Goal: Task Accomplishment & Management: Manage account settings

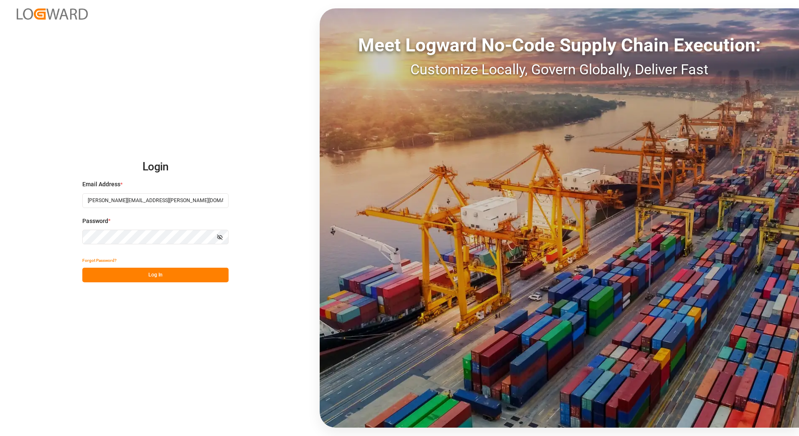
click at [181, 271] on button "Log In" at bounding box center [155, 275] width 146 height 15
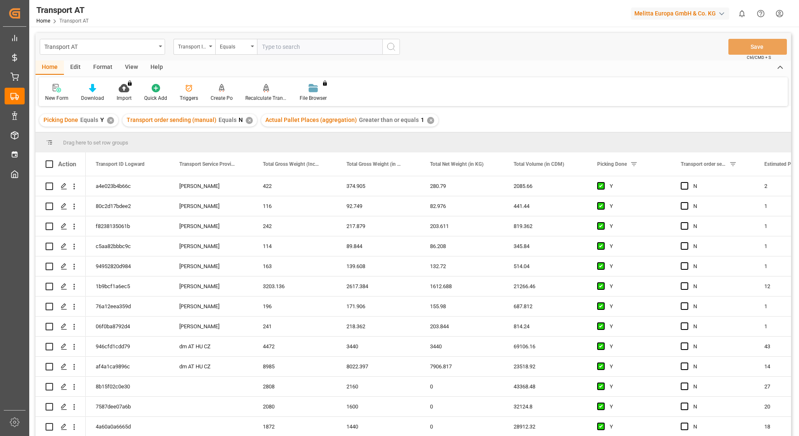
click at [123, 65] on div "View" at bounding box center [131, 68] width 25 height 14
click at [48, 91] on div at bounding box center [53, 88] width 16 height 9
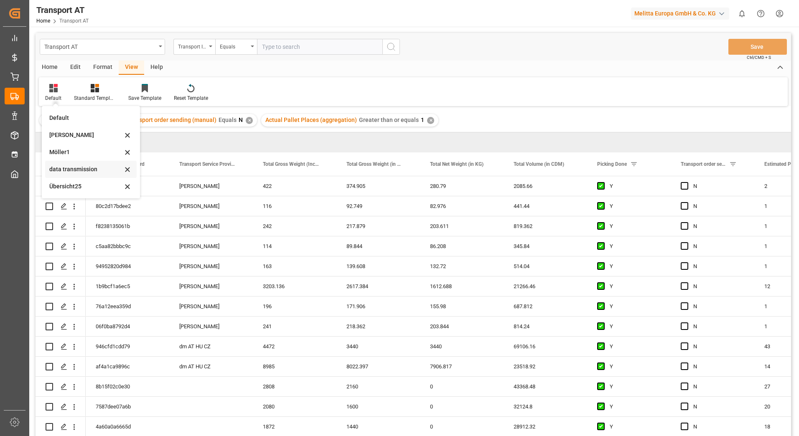
click at [71, 168] on div "data transmission" at bounding box center [85, 169] width 73 height 9
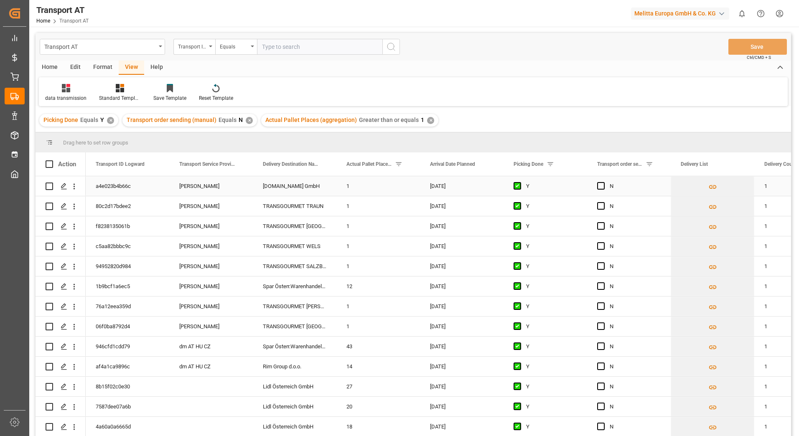
click at [602, 186] on span "Press SPACE to select this row." at bounding box center [601, 186] width 8 height 8
click at [603, 182] on input "Press SPACE to select this row." at bounding box center [603, 182] width 0 height 0
click at [601, 207] on span "Press SPACE to select this row." at bounding box center [601, 206] width 8 height 8
click at [603, 202] on input "Press SPACE to select this row." at bounding box center [603, 202] width 0 height 0
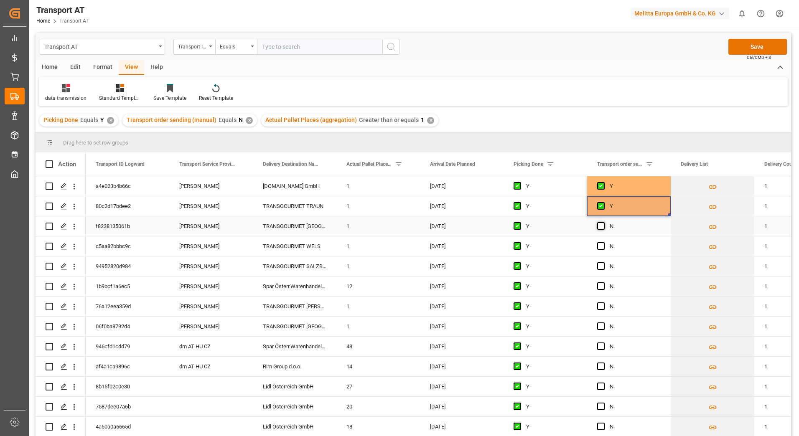
click at [599, 224] on span "Press SPACE to select this row." at bounding box center [601, 226] width 8 height 8
click at [603, 222] on input "Press SPACE to select this row." at bounding box center [603, 222] width 0 height 0
click at [601, 246] on span "Press SPACE to select this row." at bounding box center [601, 246] width 8 height 8
click at [603, 242] on input "Press SPACE to select this row." at bounding box center [603, 242] width 0 height 0
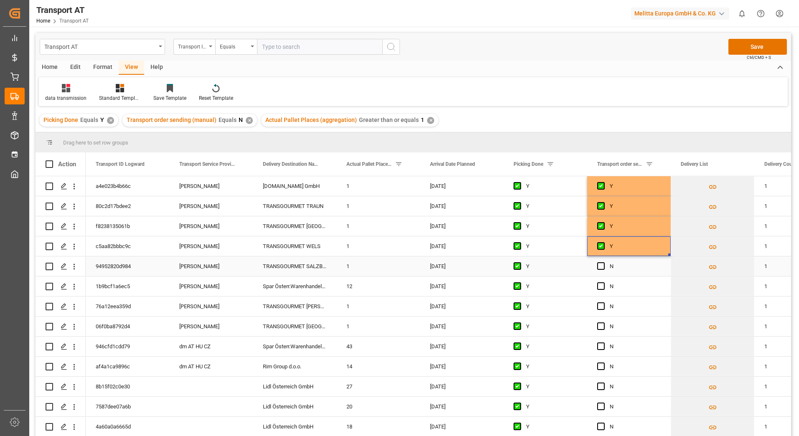
click at [597, 268] on span "Press SPACE to select this row." at bounding box center [601, 266] width 8 height 8
click at [603, 262] on input "Press SPACE to select this row." at bounding box center [603, 262] width 0 height 0
click at [601, 286] on span "Press SPACE to select this row." at bounding box center [601, 286] width 8 height 8
click at [603, 282] on input "Press SPACE to select this row." at bounding box center [603, 282] width 0 height 0
click at [601, 305] on span "Press SPACE to select this row." at bounding box center [601, 306] width 8 height 8
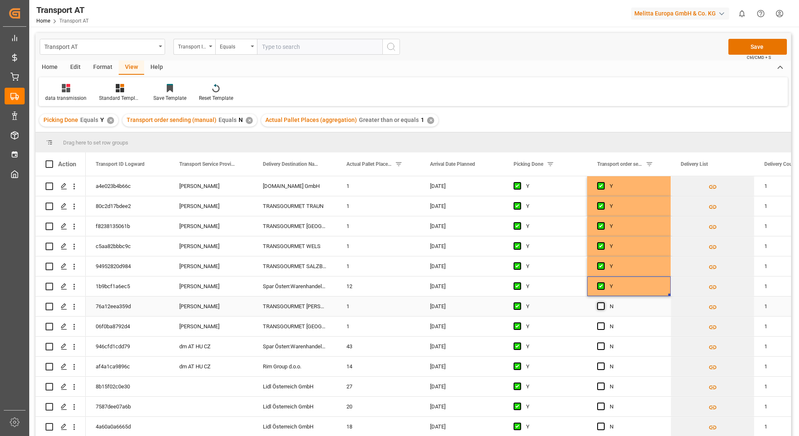
click at [603, 302] on input "Press SPACE to select this row." at bounding box center [603, 302] width 0 height 0
click at [601, 328] on span "Press SPACE to select this row." at bounding box center [601, 327] width 8 height 8
click at [603, 323] on input "Press SPACE to select this row." at bounding box center [603, 323] width 0 height 0
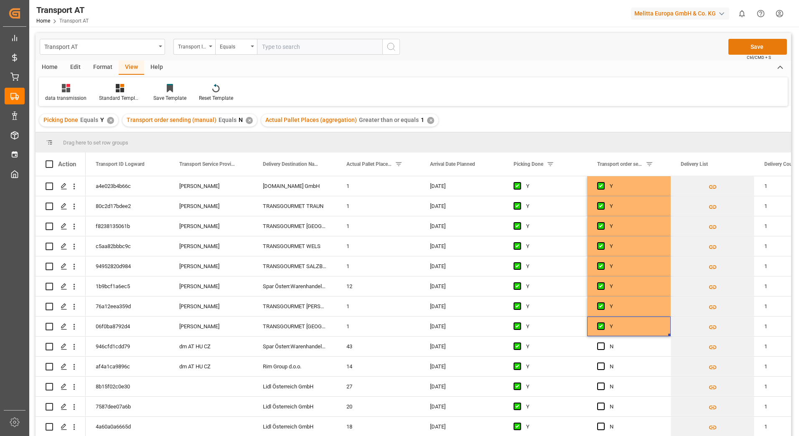
click at [752, 45] on button "Save" at bounding box center [757, 47] width 58 height 16
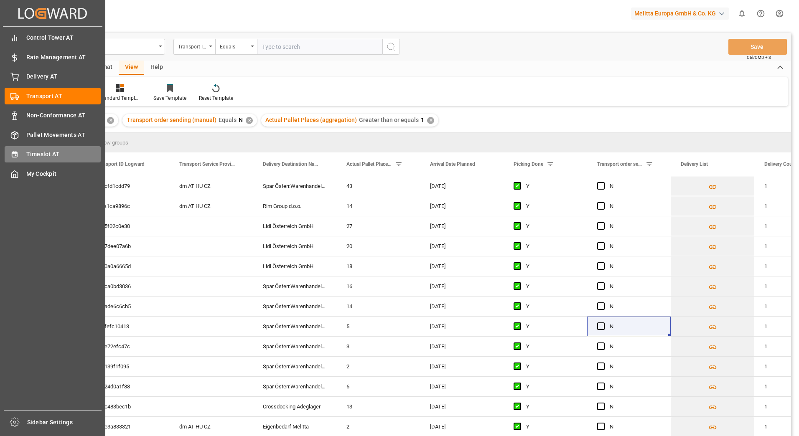
click at [41, 150] on span "Timeslot AT" at bounding box center [63, 154] width 75 height 9
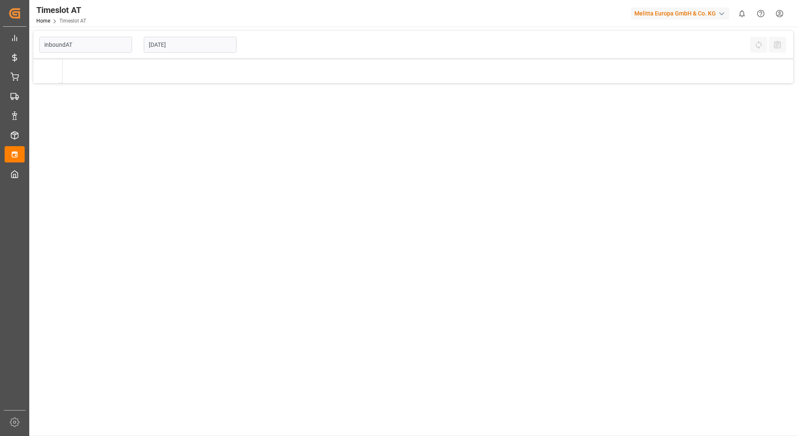
type input "Inbound AT"
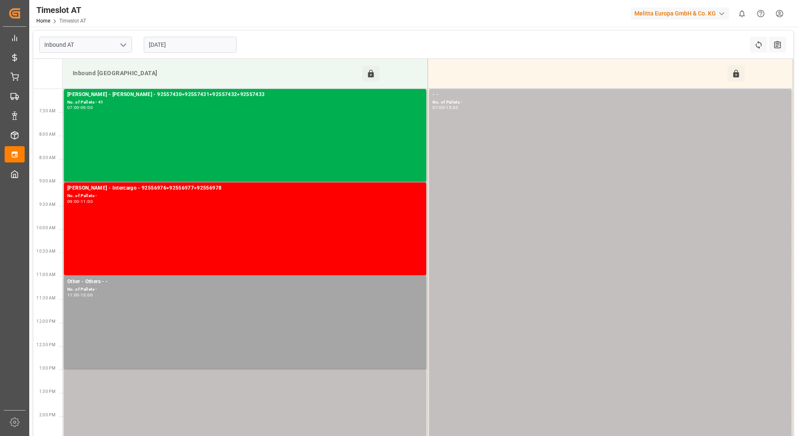
click at [182, 44] on input "[DATE]" at bounding box center [190, 45] width 93 height 16
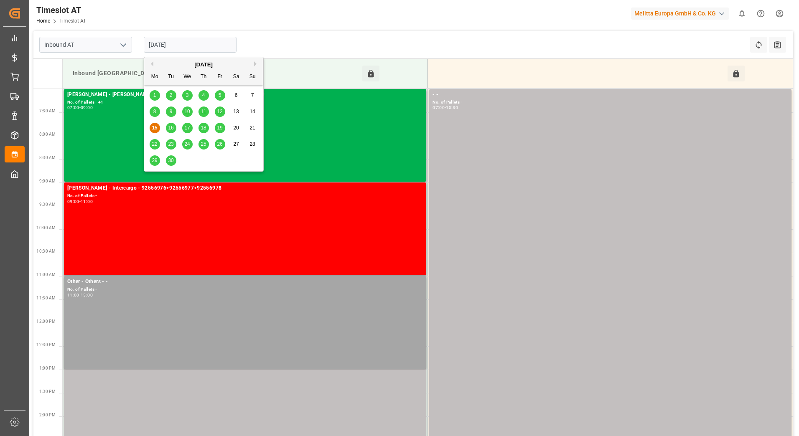
click at [189, 127] on span "17" at bounding box center [186, 128] width 5 height 6
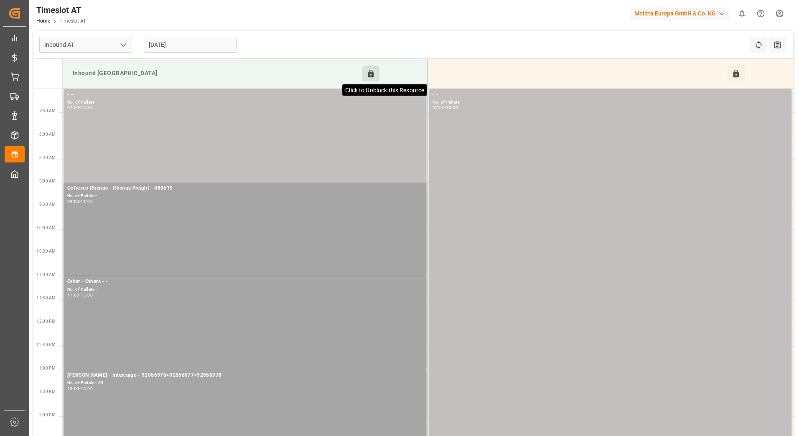
click at [370, 76] on icon at bounding box center [370, 73] width 9 height 9
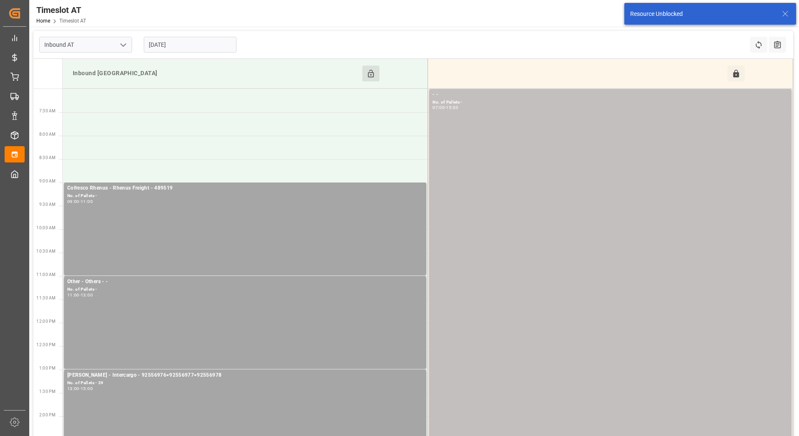
click at [186, 46] on input "[DATE]" at bounding box center [190, 45] width 93 height 16
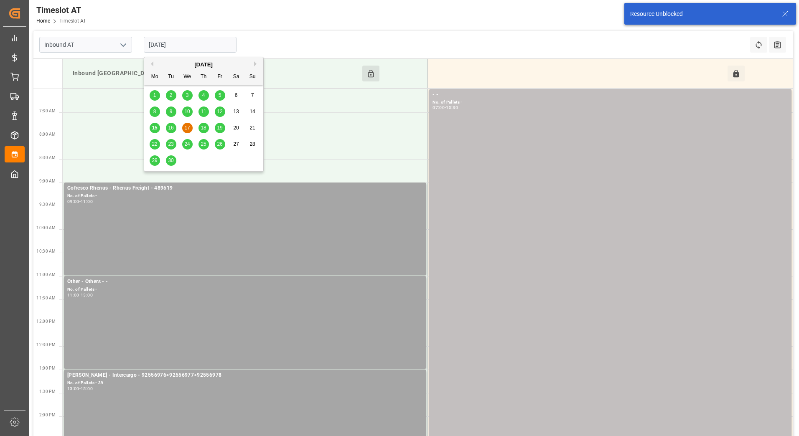
click at [199, 129] on div "18" at bounding box center [203, 128] width 10 height 10
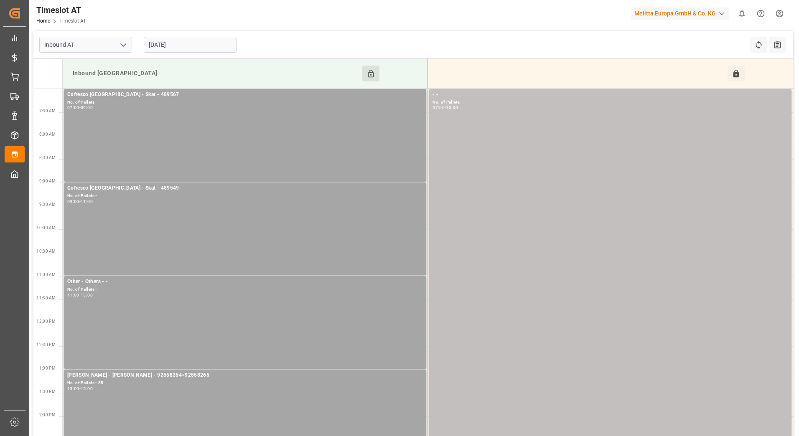
click at [194, 46] on input "[DATE]" at bounding box center [190, 45] width 93 height 16
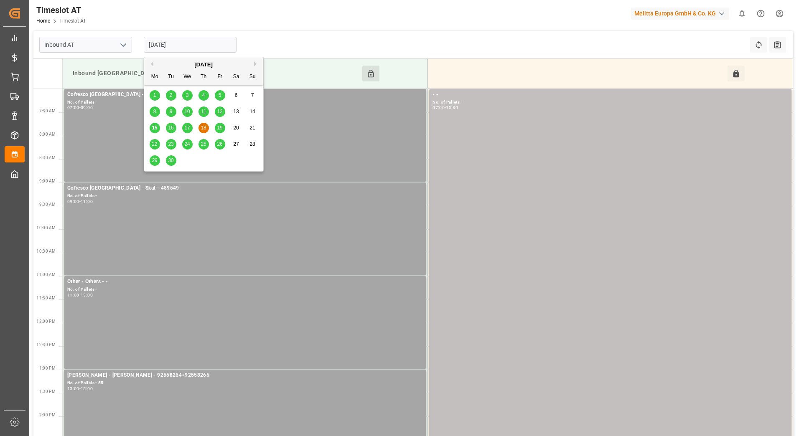
click at [188, 127] on span "17" at bounding box center [186, 128] width 5 height 6
type input "[DATE]"
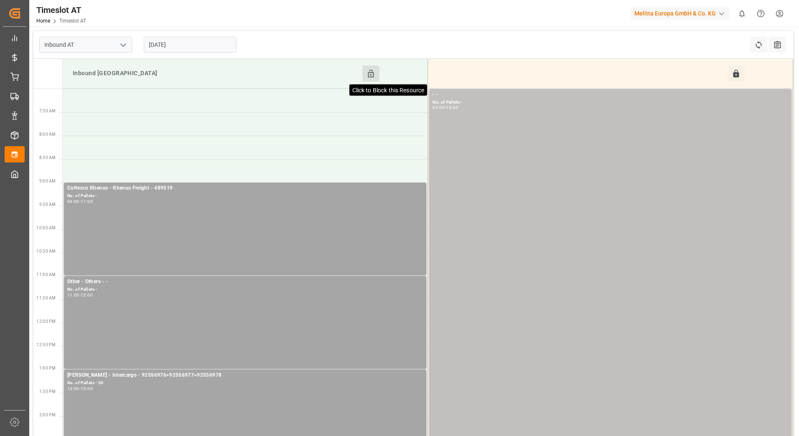
click at [371, 75] on icon at bounding box center [371, 74] width 6 height 8
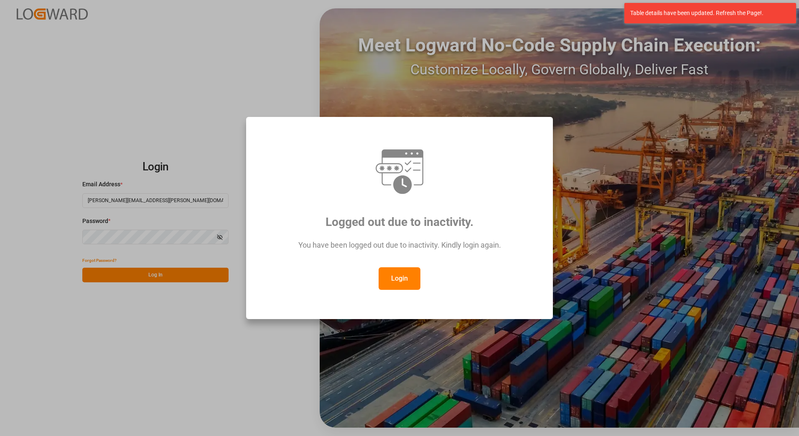
click at [392, 283] on button "Login" at bounding box center [399, 278] width 42 height 23
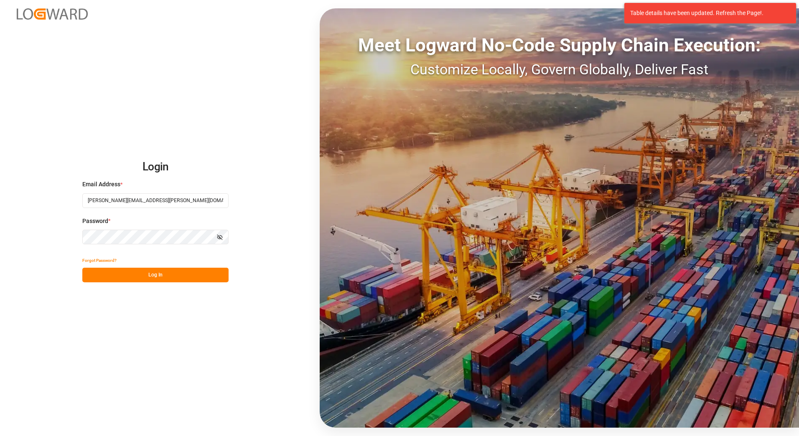
drag, startPoint x: 171, startPoint y: 256, endPoint x: 169, endPoint y: 267, distance: 11.4
click at [170, 263] on div "Forgot Password?" at bounding box center [155, 260] width 146 height 15
click at [169, 272] on button "Log In" at bounding box center [155, 275] width 146 height 15
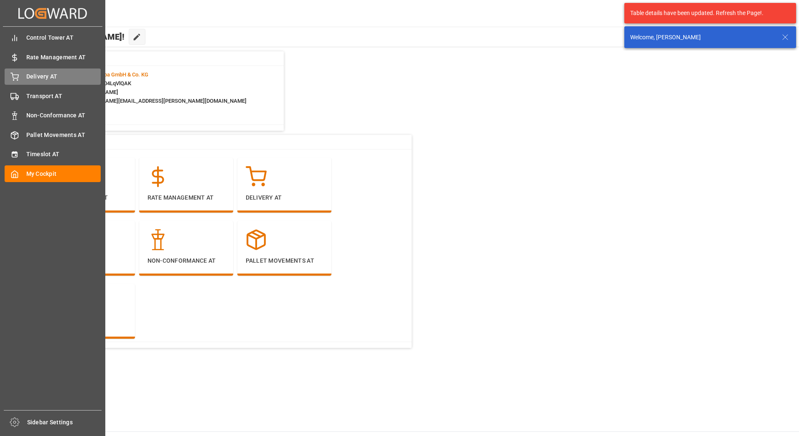
click at [23, 74] on div "Delivery AT Delivery AT" at bounding box center [53, 77] width 96 height 16
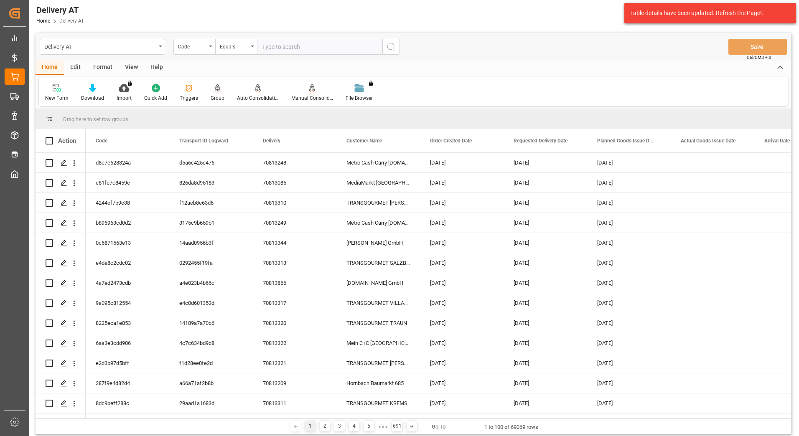
click at [221, 94] on div "Group" at bounding box center [218, 98] width 14 height 8
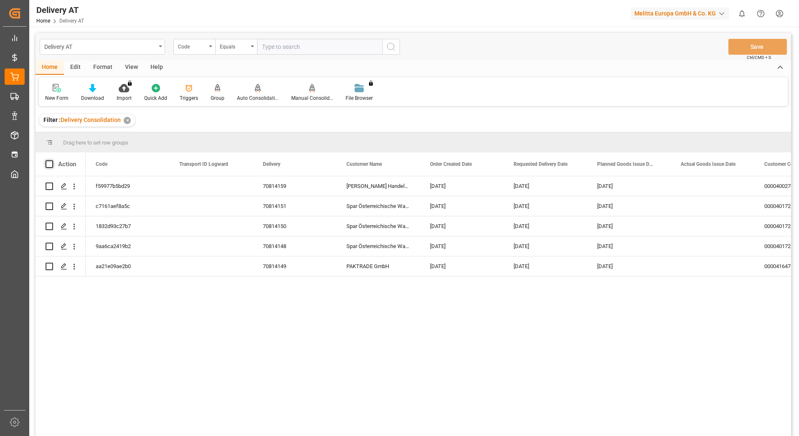
click at [48, 165] on span at bounding box center [50, 164] width 8 height 8
click at [52, 160] on input "checkbox" at bounding box center [52, 160] width 0 height 0
checkbox input "true"
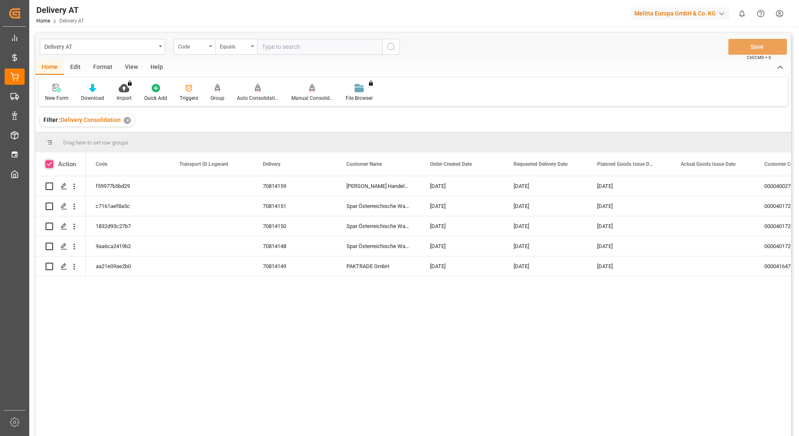
checkbox input "true"
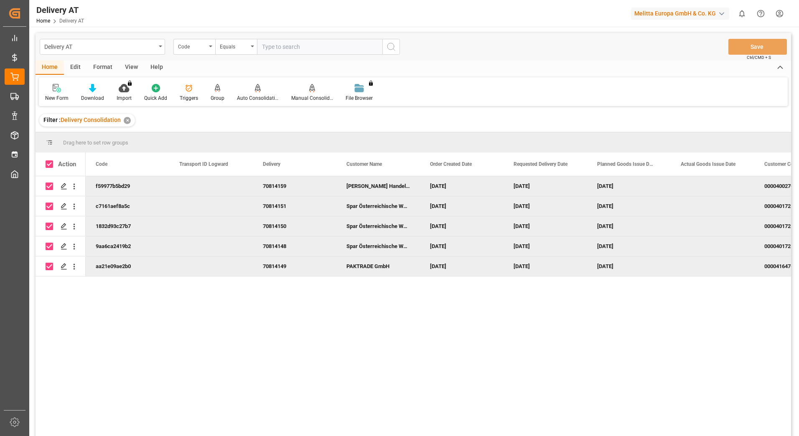
click at [136, 66] on div "View" at bounding box center [131, 68] width 25 height 14
click at [72, 90] on div at bounding box center [66, 88] width 42 height 9
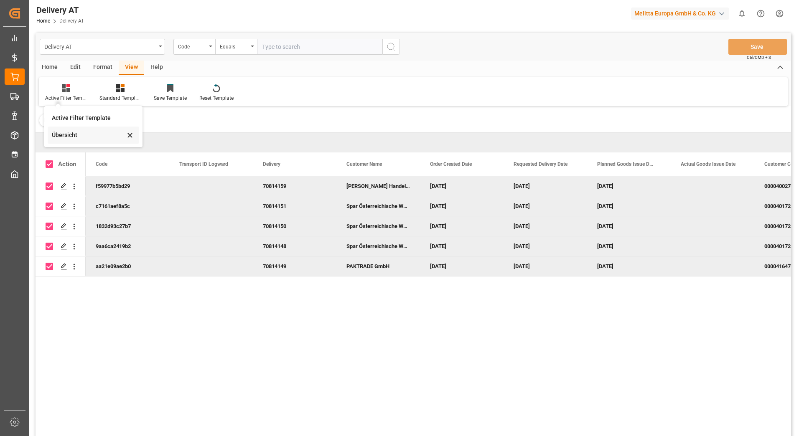
click at [72, 135] on div "Übersicht" at bounding box center [88, 135] width 73 height 9
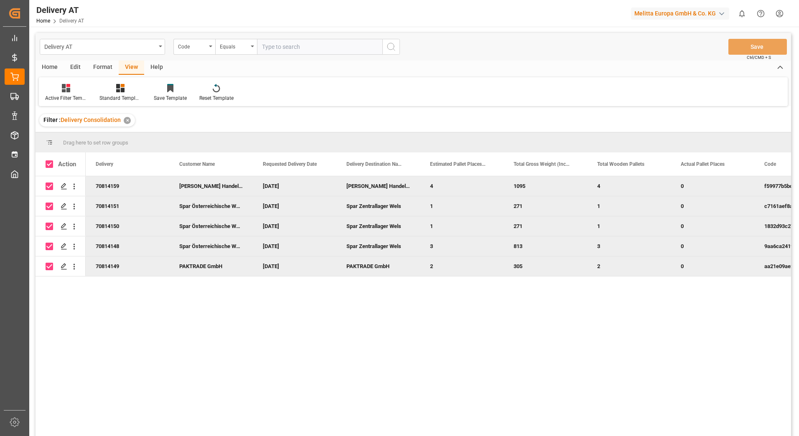
click at [60, 64] on div "Home" at bounding box center [50, 68] width 28 height 14
click at [258, 89] on icon at bounding box center [258, 87] width 6 height 7
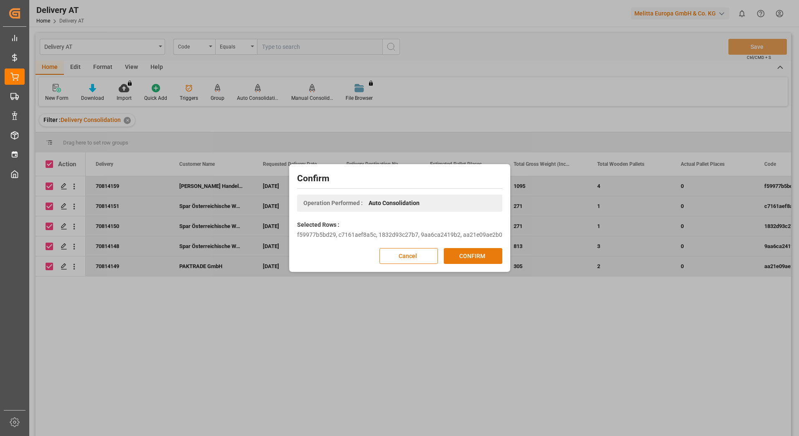
click at [469, 262] on button "CONFIRM" at bounding box center [473, 256] width 58 height 16
